Goal: Navigation & Orientation: Find specific page/section

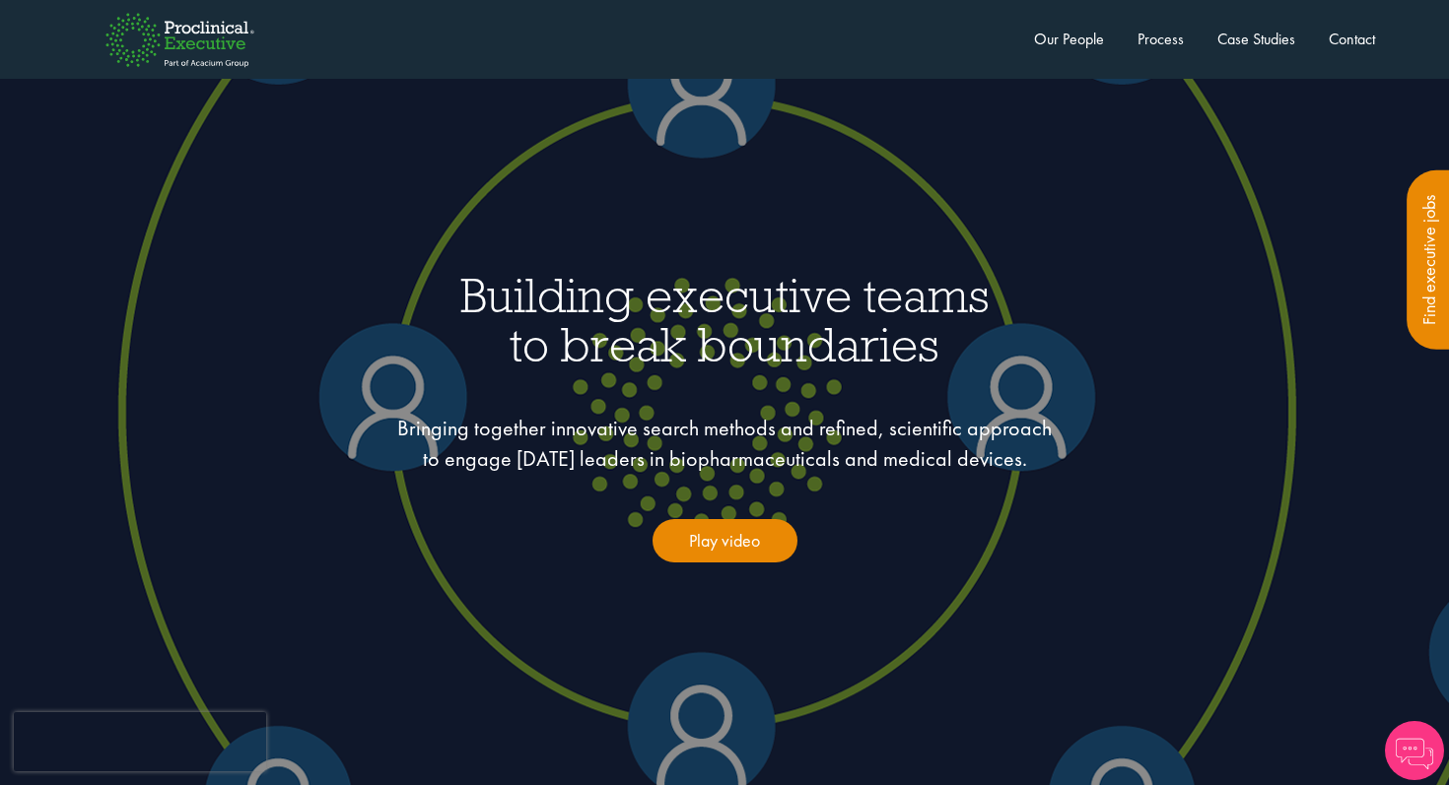
click at [1050, 52] on div "Executive Home Proclinical Home Our People Process Case Studies Contact Find ex…" at bounding box center [724, 39] width 1340 height 79
click at [1050, 44] on link "Our People" at bounding box center [1069, 39] width 70 height 21
click at [1058, 45] on link "Our People" at bounding box center [1069, 39] width 70 height 21
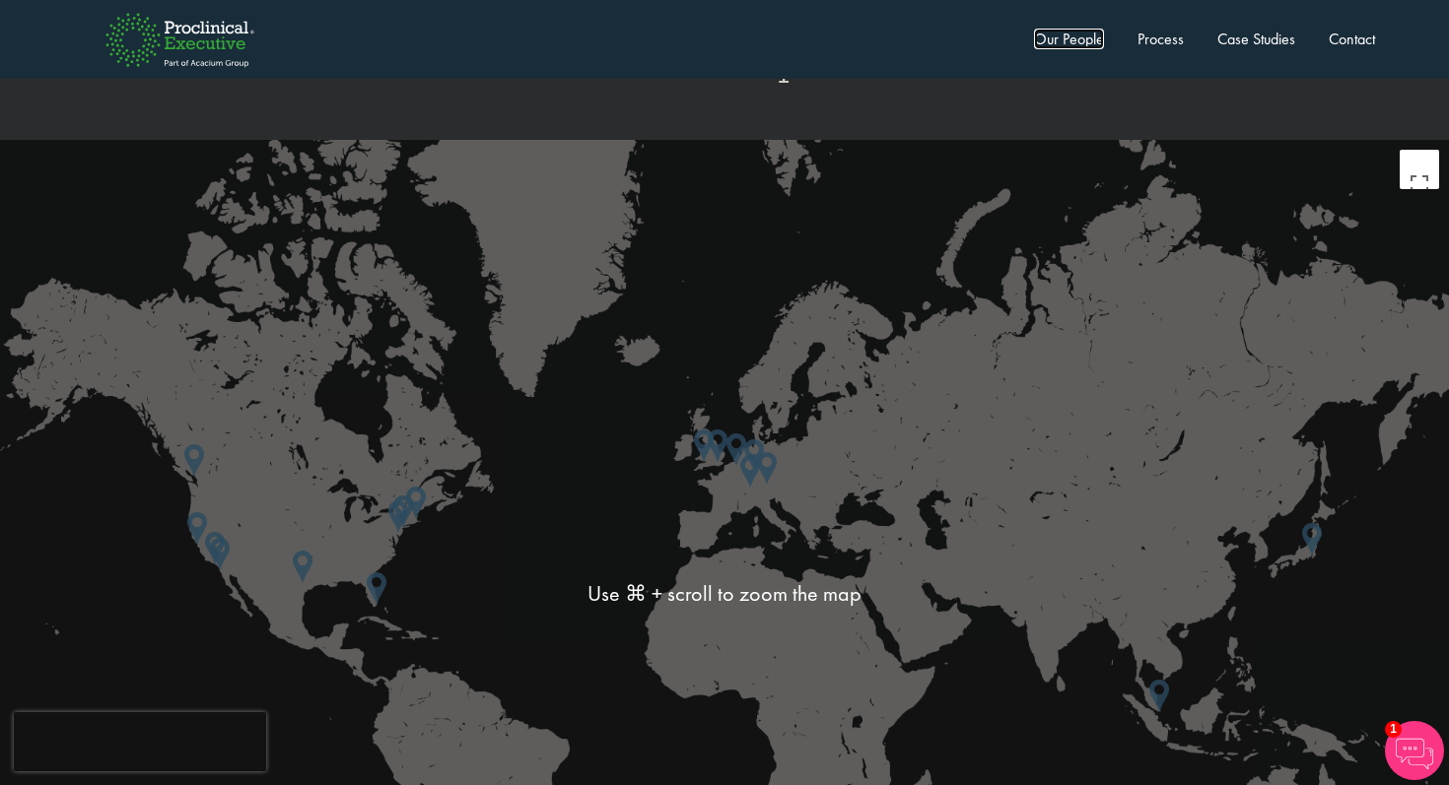
scroll to position [5072, 0]
click at [752, 456] on img at bounding box center [750, 472] width 20 height 32
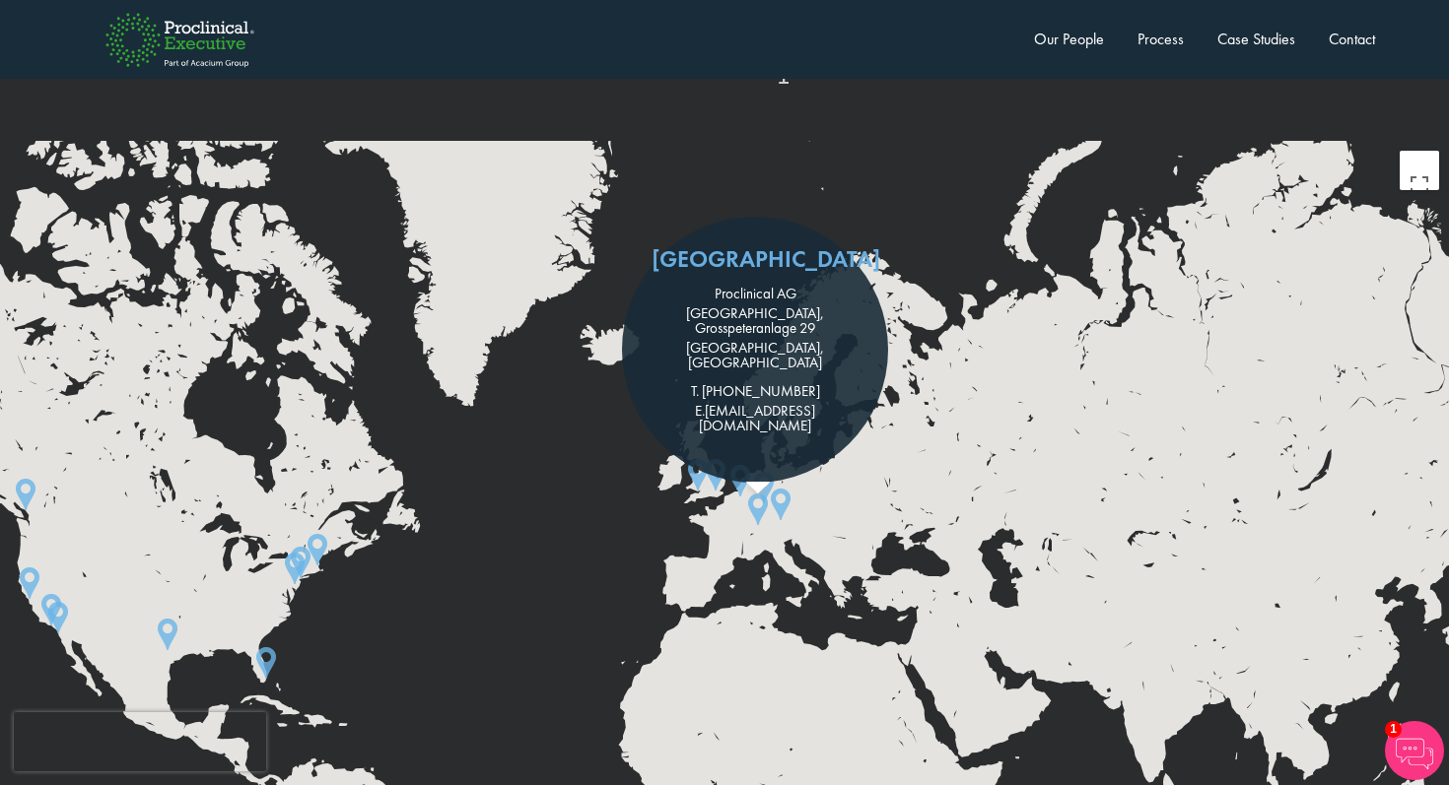
click at [785, 489] on img at bounding box center [781, 505] width 20 height 32
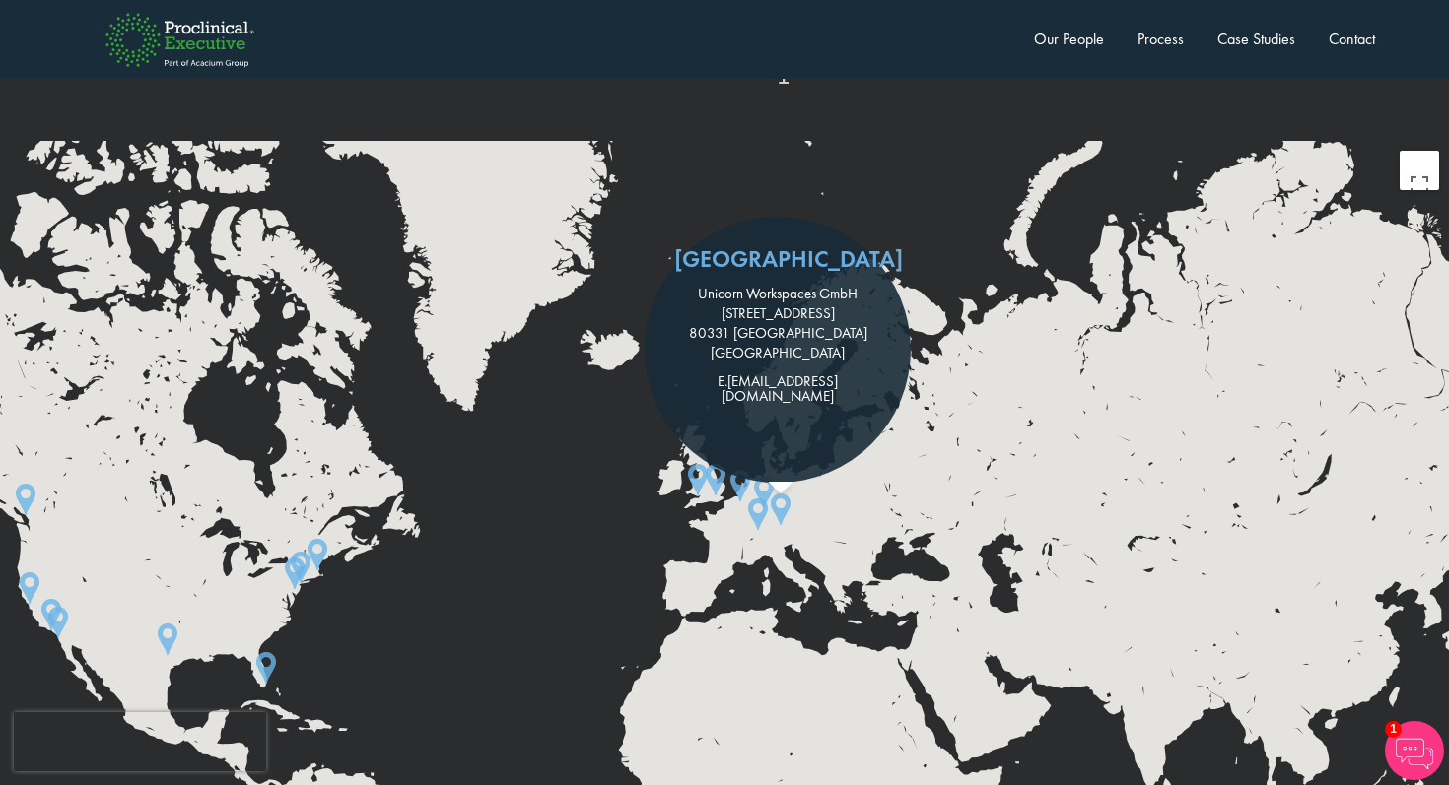
click at [756, 499] on img at bounding box center [758, 515] width 20 height 32
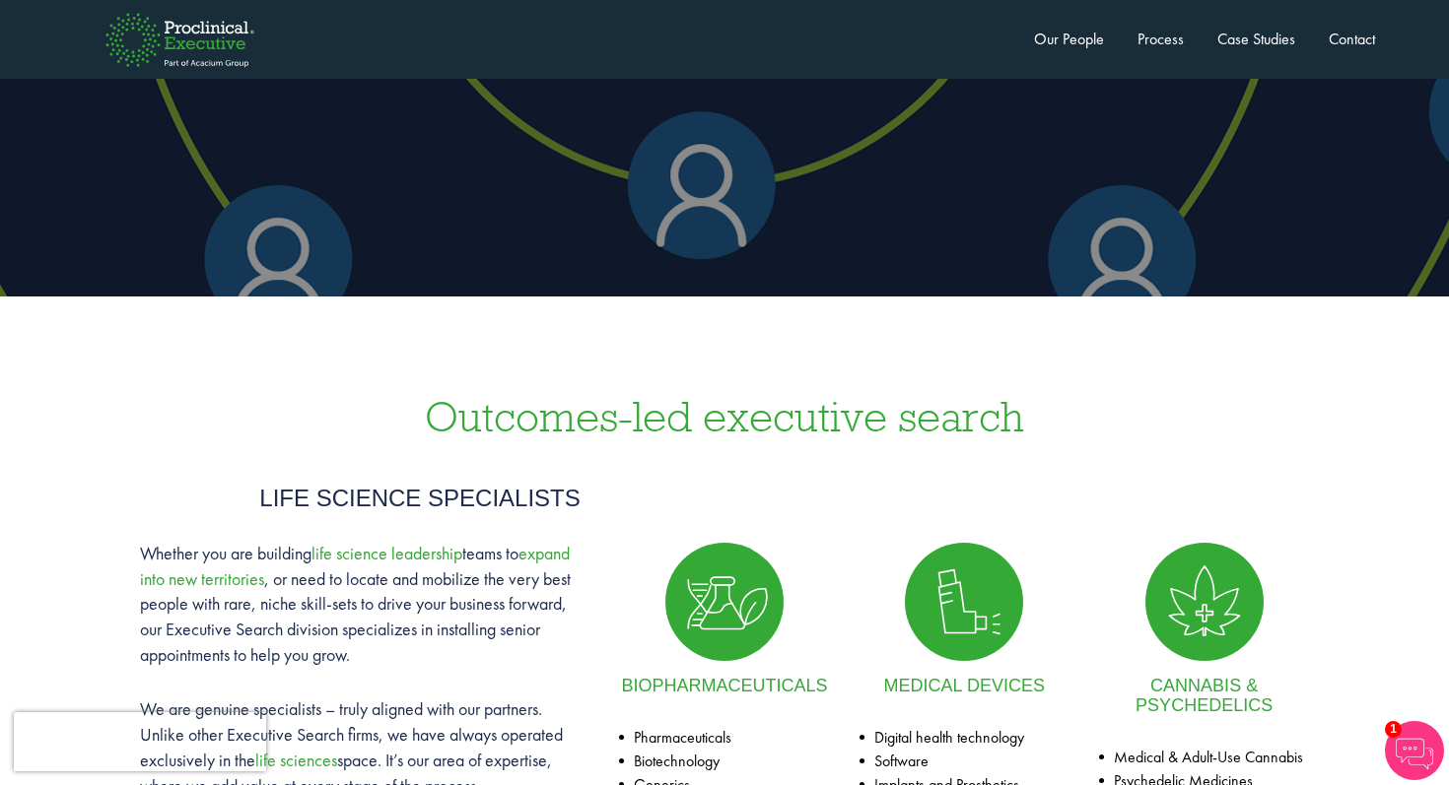
scroll to position [0, 0]
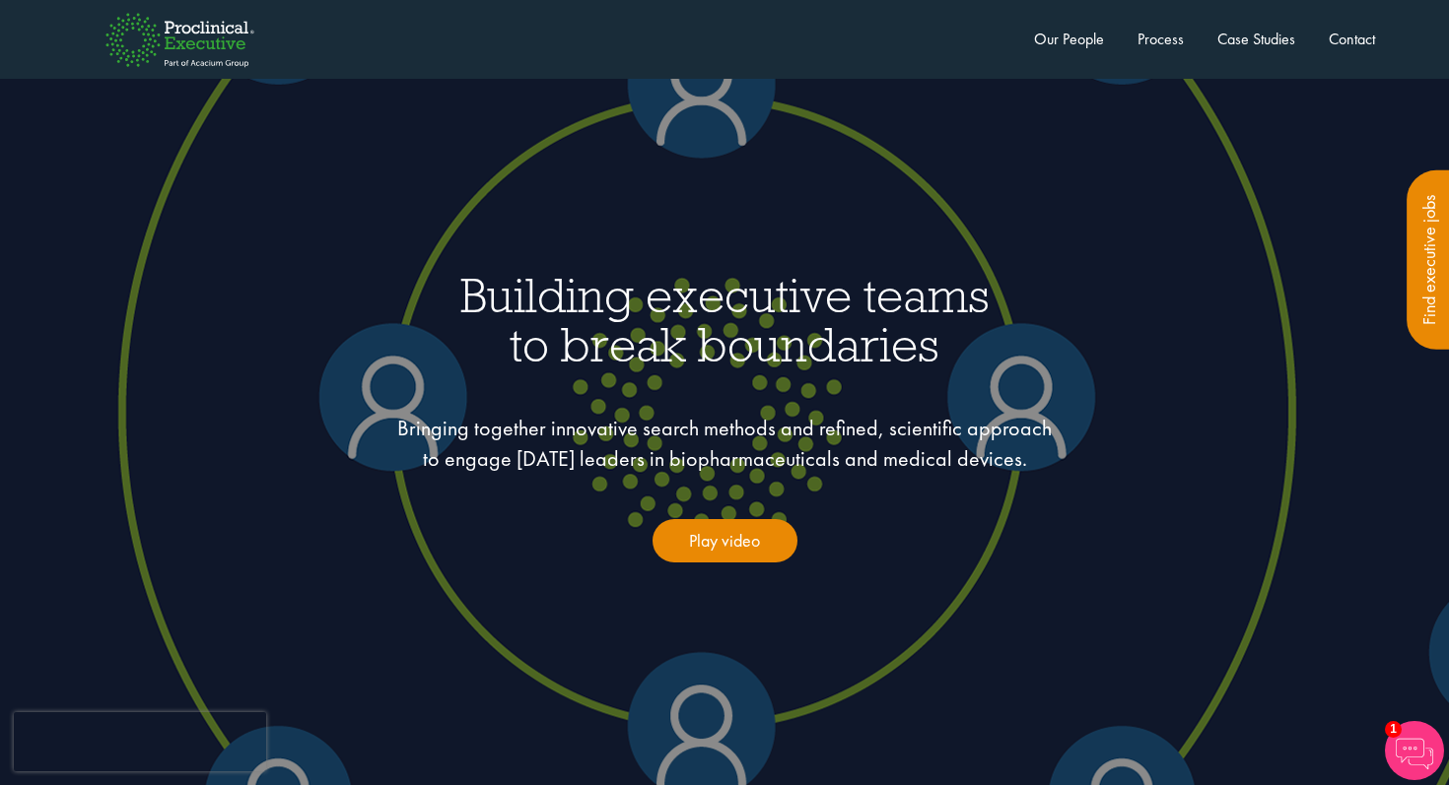
click at [189, 46] on img at bounding box center [180, 39] width 212 height 115
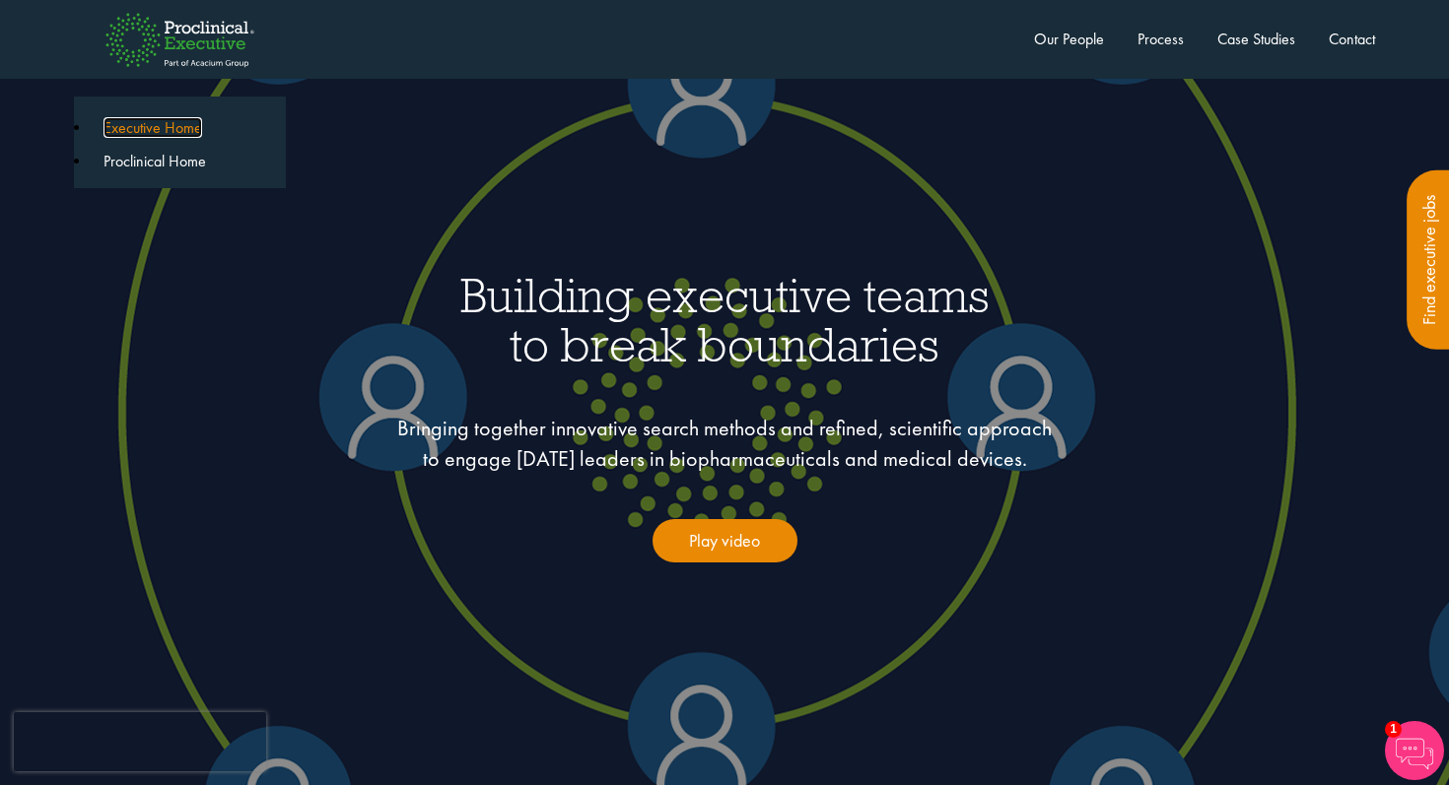
click at [179, 124] on link "Executive Home" at bounding box center [152, 127] width 99 height 21
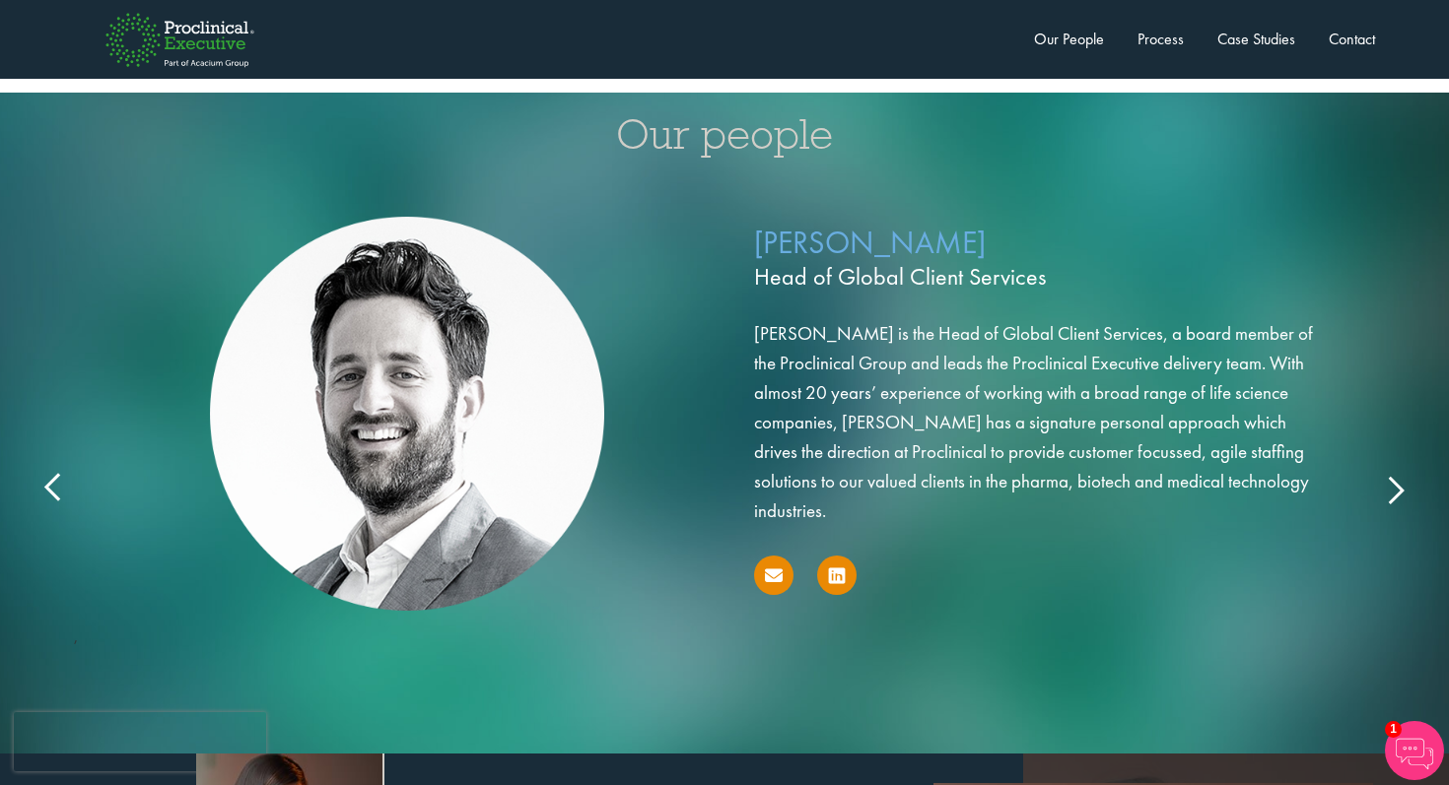
scroll to position [3138, 0]
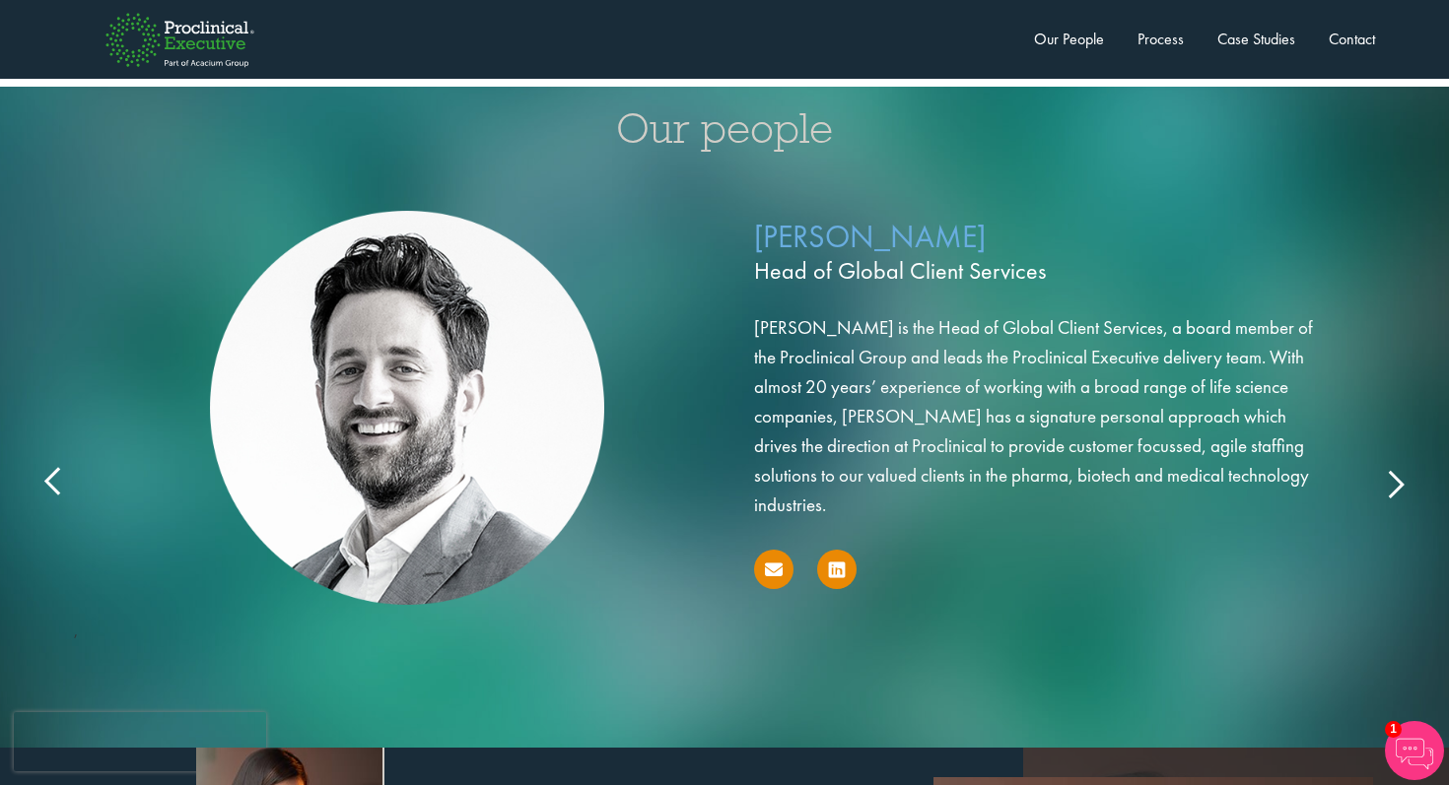
click at [1394, 483] on icon at bounding box center [1394, 483] width 0 height 0
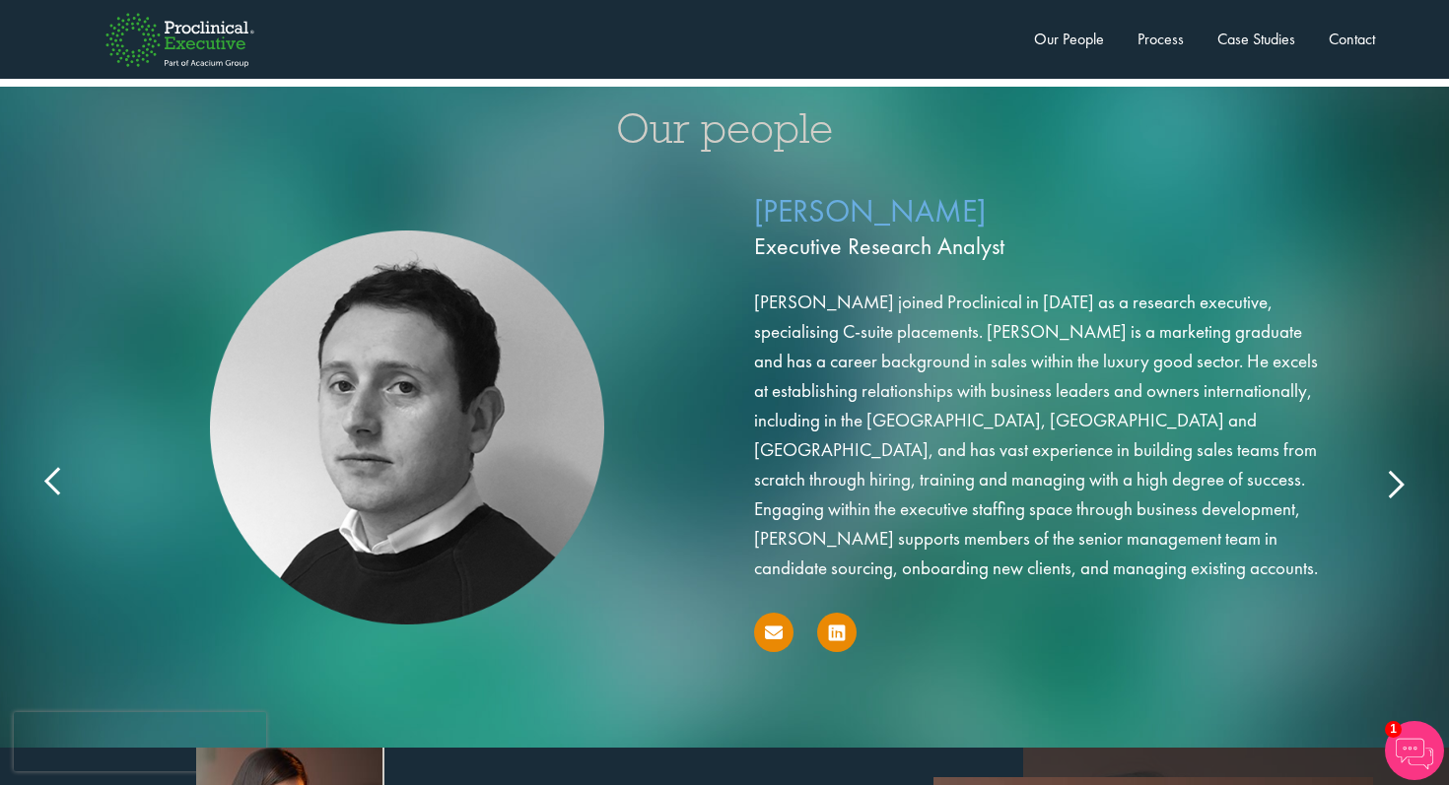
click at [1394, 483] on icon at bounding box center [1394, 483] width 0 height 0
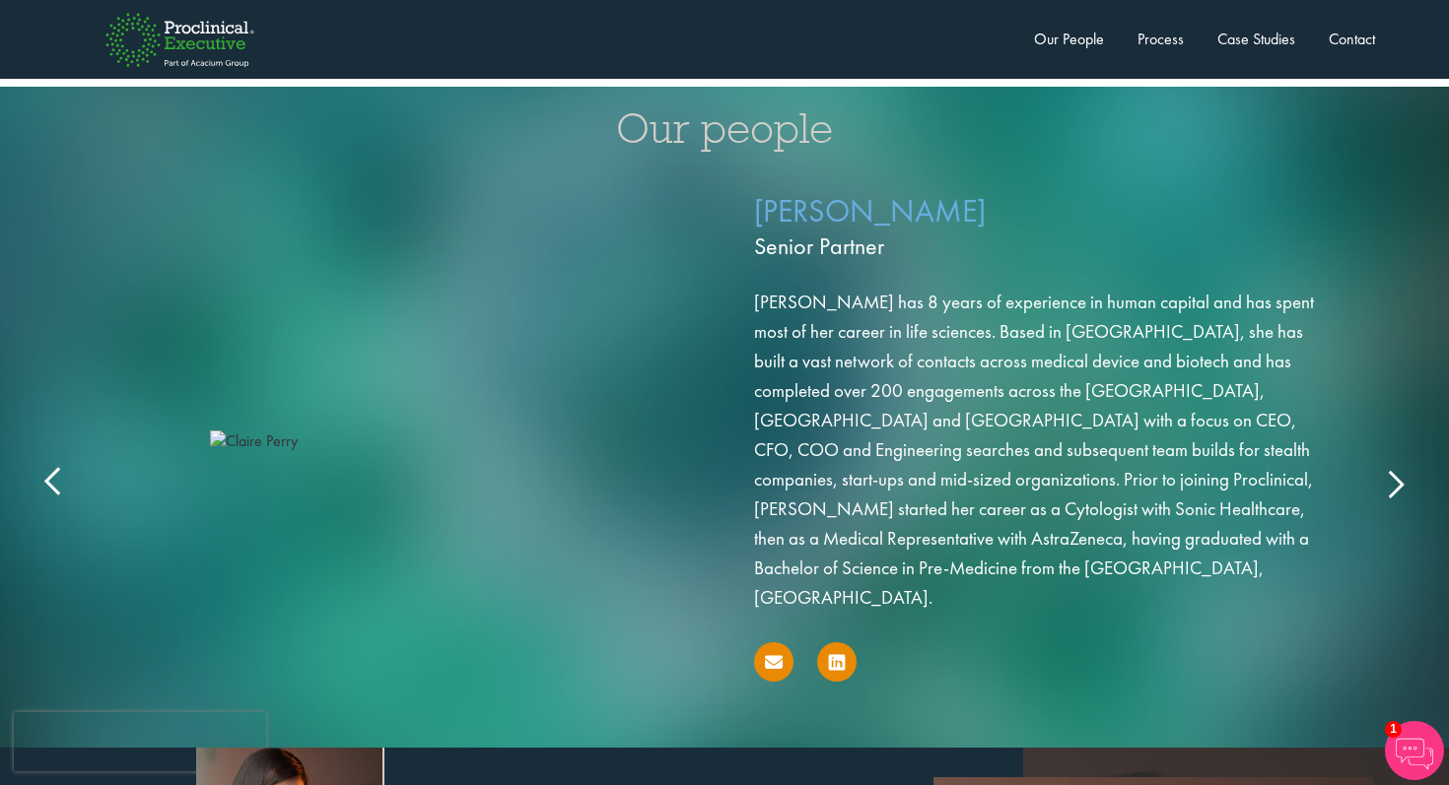
click at [1394, 483] on icon at bounding box center [1394, 483] width 0 height 0
